Goal: Navigation & Orientation: Go to known website

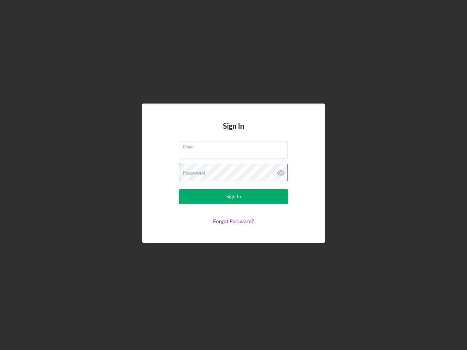
click at [233, 175] on div "Password" at bounding box center [233, 173] width 109 height 18
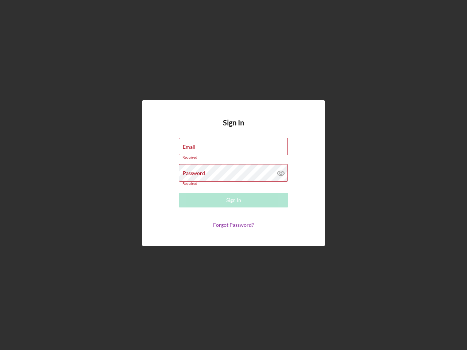
click at [281, 173] on icon at bounding box center [281, 173] width 18 height 18
